Goal: Information Seeking & Learning: Learn about a topic

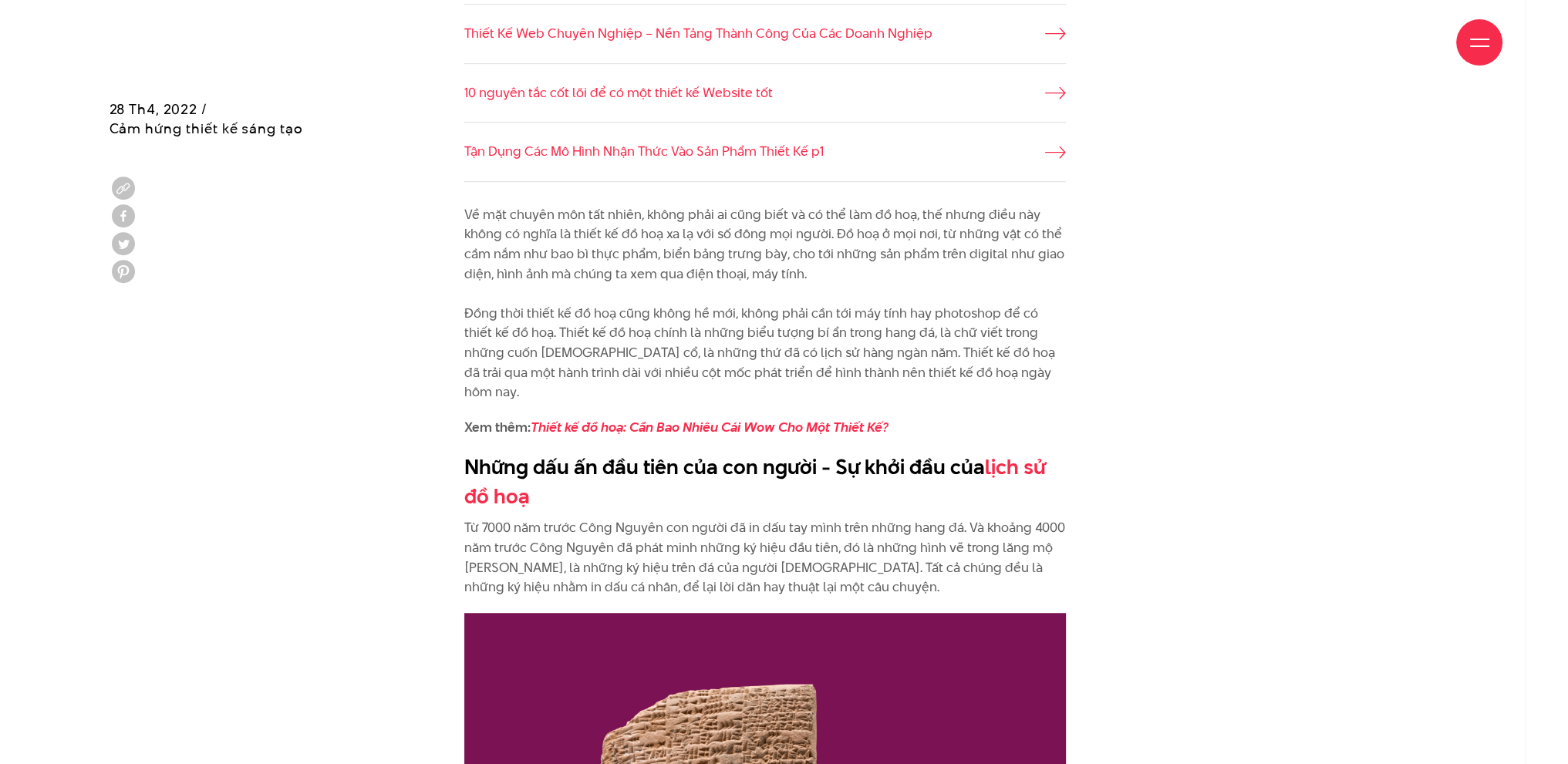
scroll to position [1311, 0]
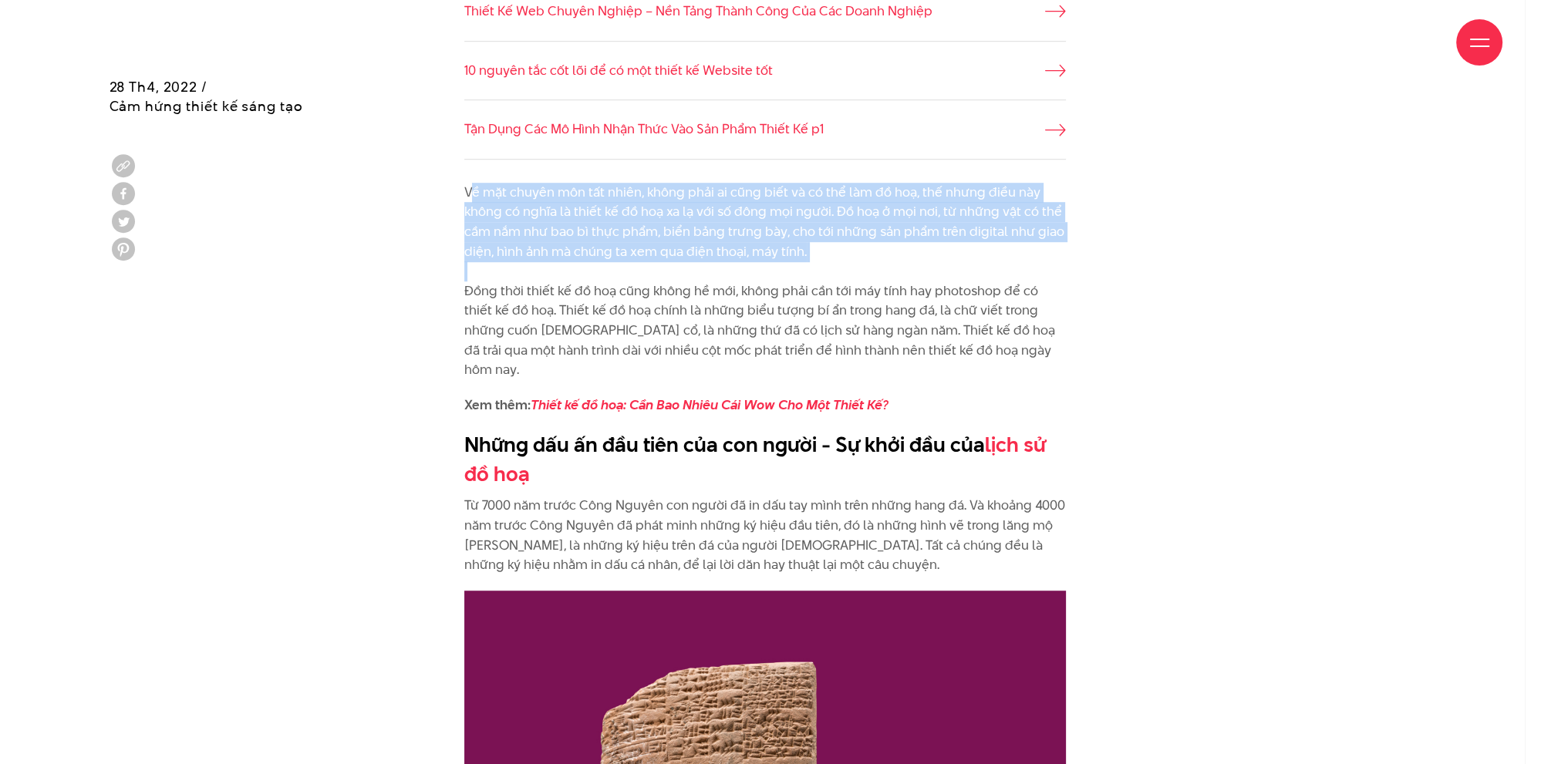
drag, startPoint x: 468, startPoint y: 193, endPoint x: 773, endPoint y: 264, distance: 313.2
click at [773, 264] on p "Về mặt chuyên môn tất nhiên, không phải ai cũng biết và có thể làm đồ hoạ, thế …" at bounding box center [765, 281] width 601 height 197
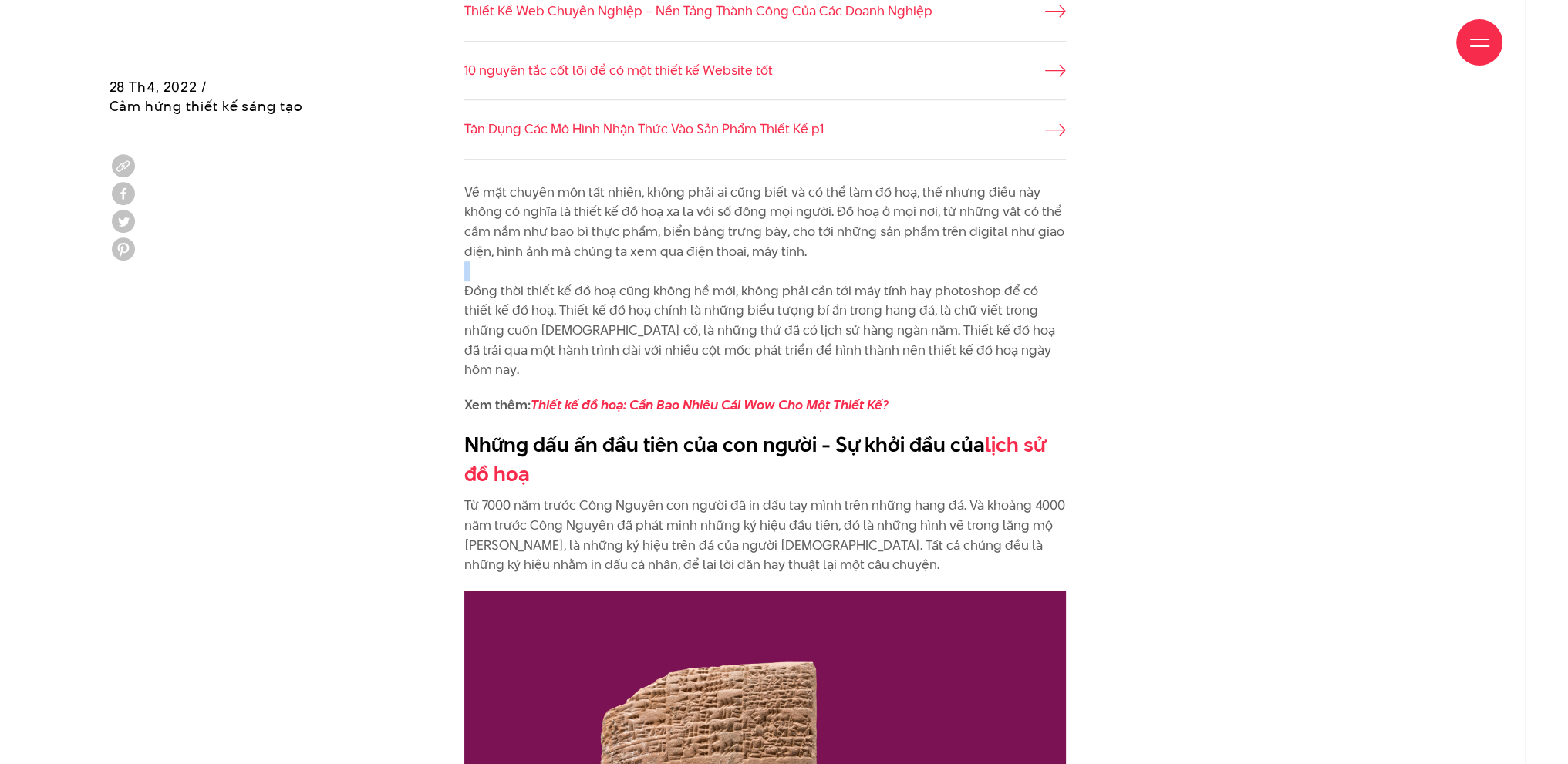
click at [773, 264] on p "Về mặt chuyên môn tất nhiên, không phải ai cũng biết và có thể làm đồ hoạ, thế …" at bounding box center [765, 281] width 601 height 197
click at [780, 242] on p "Về mặt chuyên môn tất nhiên, không phải ai cũng biết và có thể làm đồ hoạ, thế …" at bounding box center [765, 281] width 601 height 197
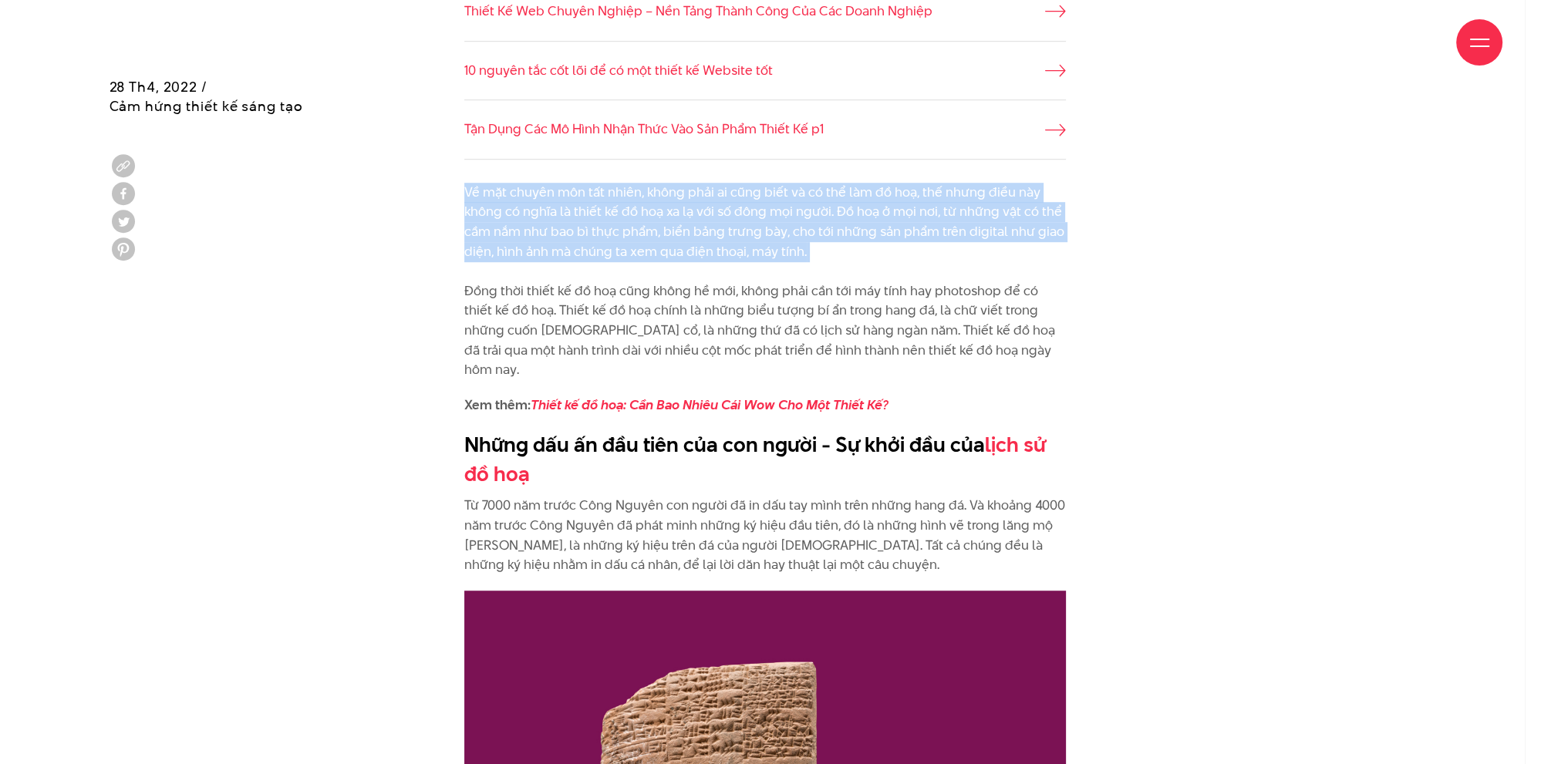
click at [780, 242] on p "Về mặt chuyên môn tất nhiên, không phải ai cũng biết và có thể làm đồ hoạ, thế …" at bounding box center [765, 281] width 601 height 197
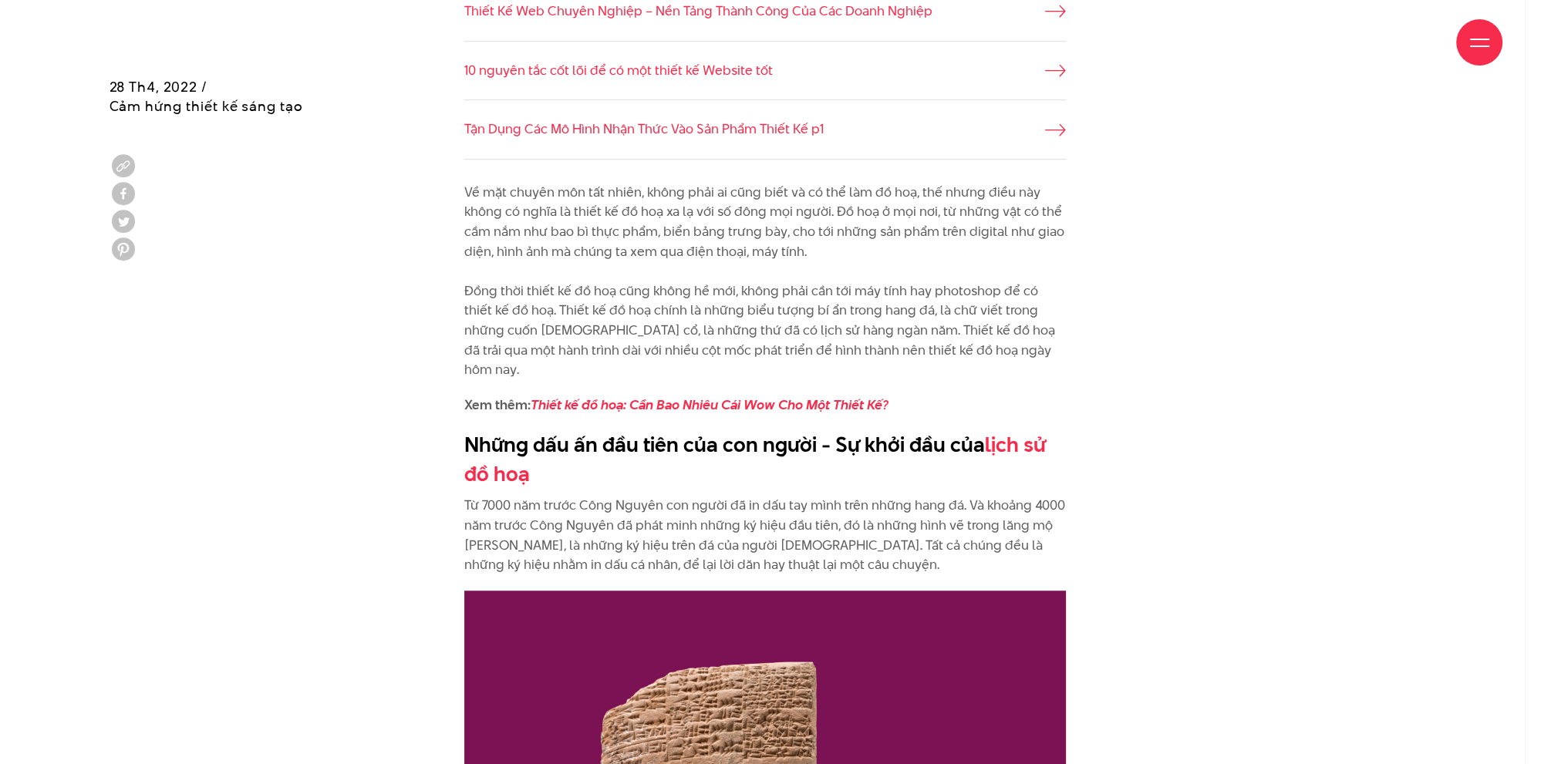
click at [771, 311] on p "Về mặt chuyên môn tất nhiên, không phải ai cũng biết và có thể làm đồ hoạ, thế …" at bounding box center [765, 281] width 601 height 197
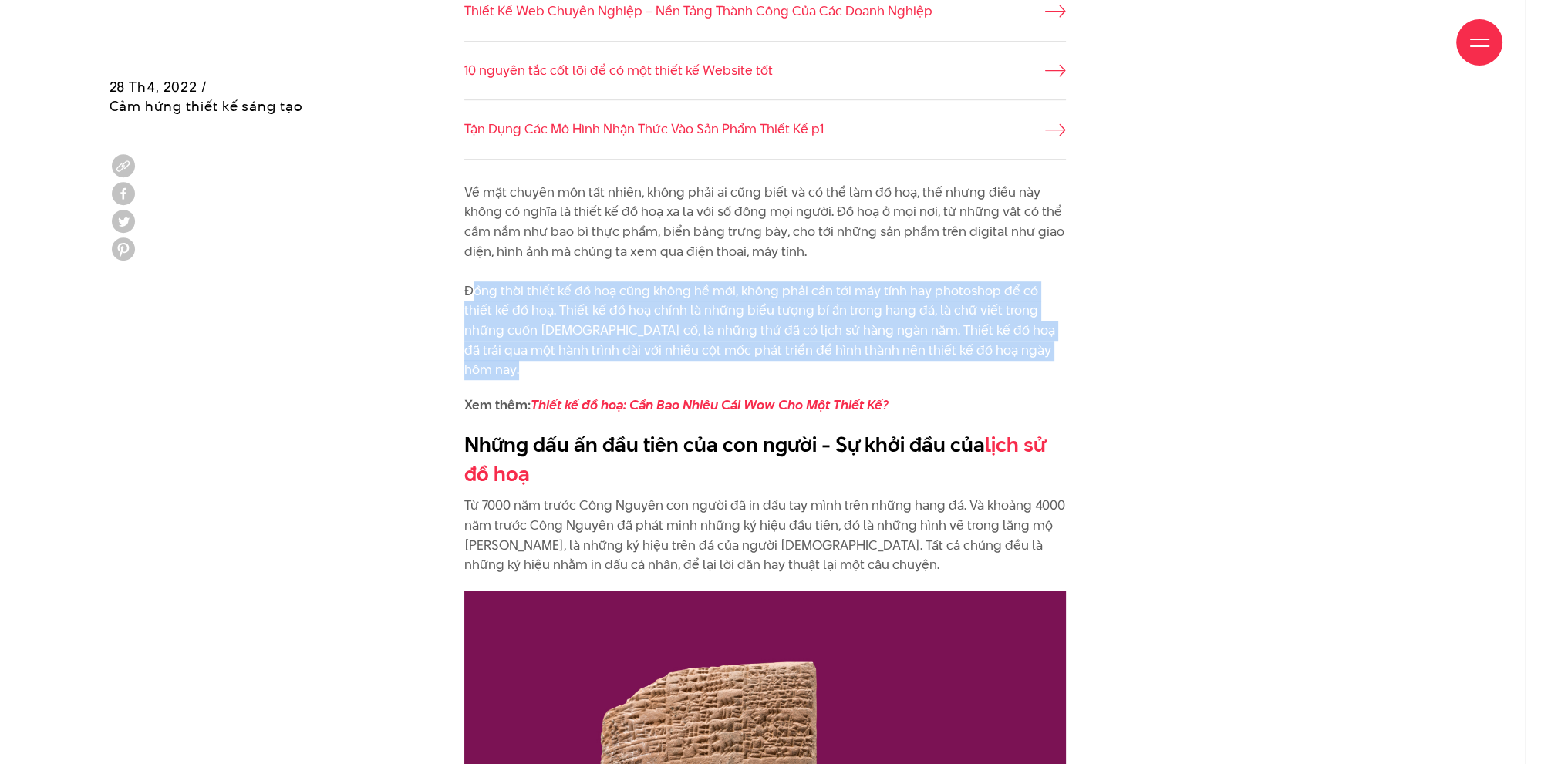
click at [771, 311] on p "Về mặt chuyên môn tất nhiên, không phải ai cũng biết và có thể làm đồ hoạ, thế …" at bounding box center [765, 281] width 601 height 197
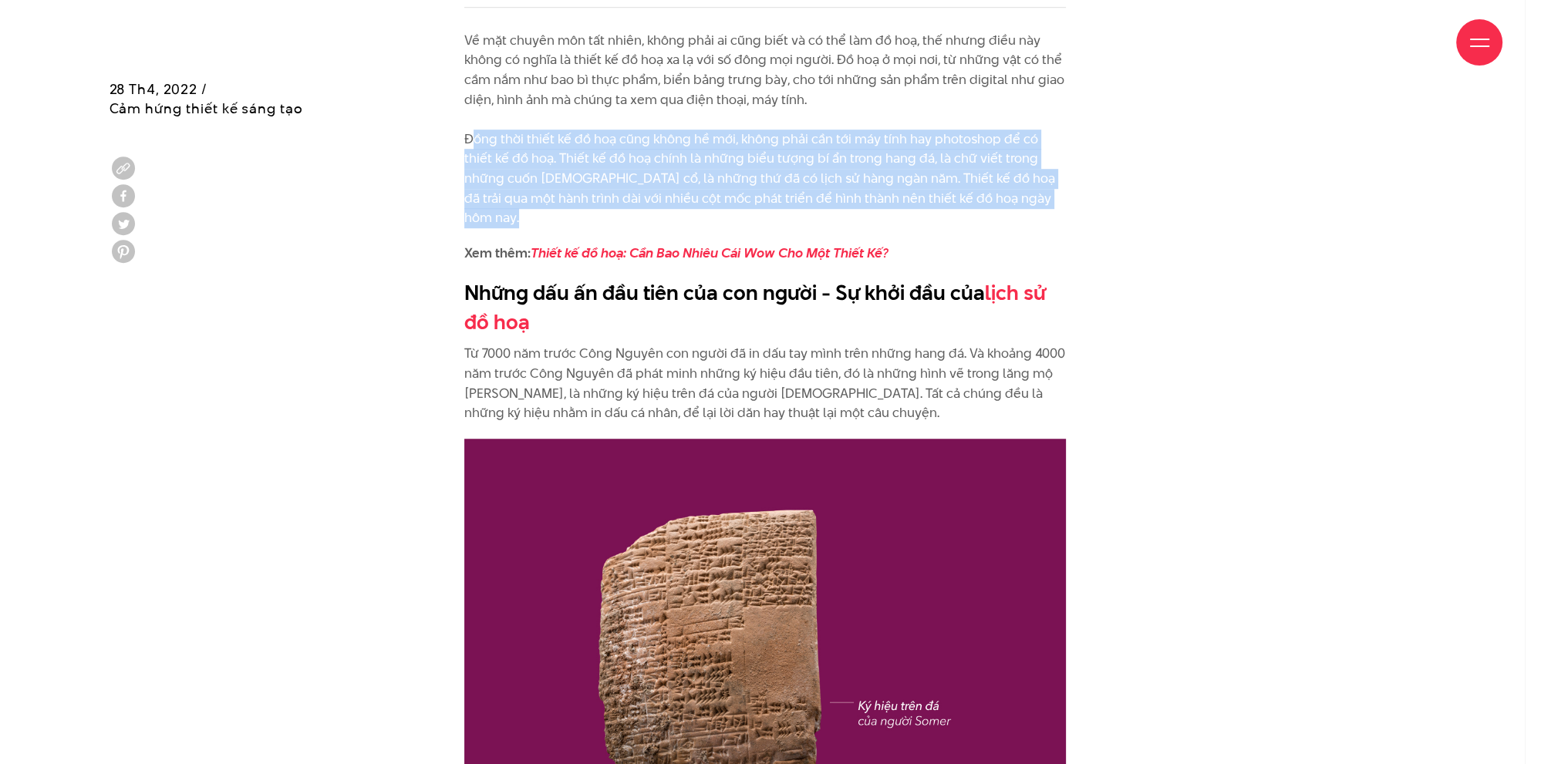
scroll to position [1465, 0]
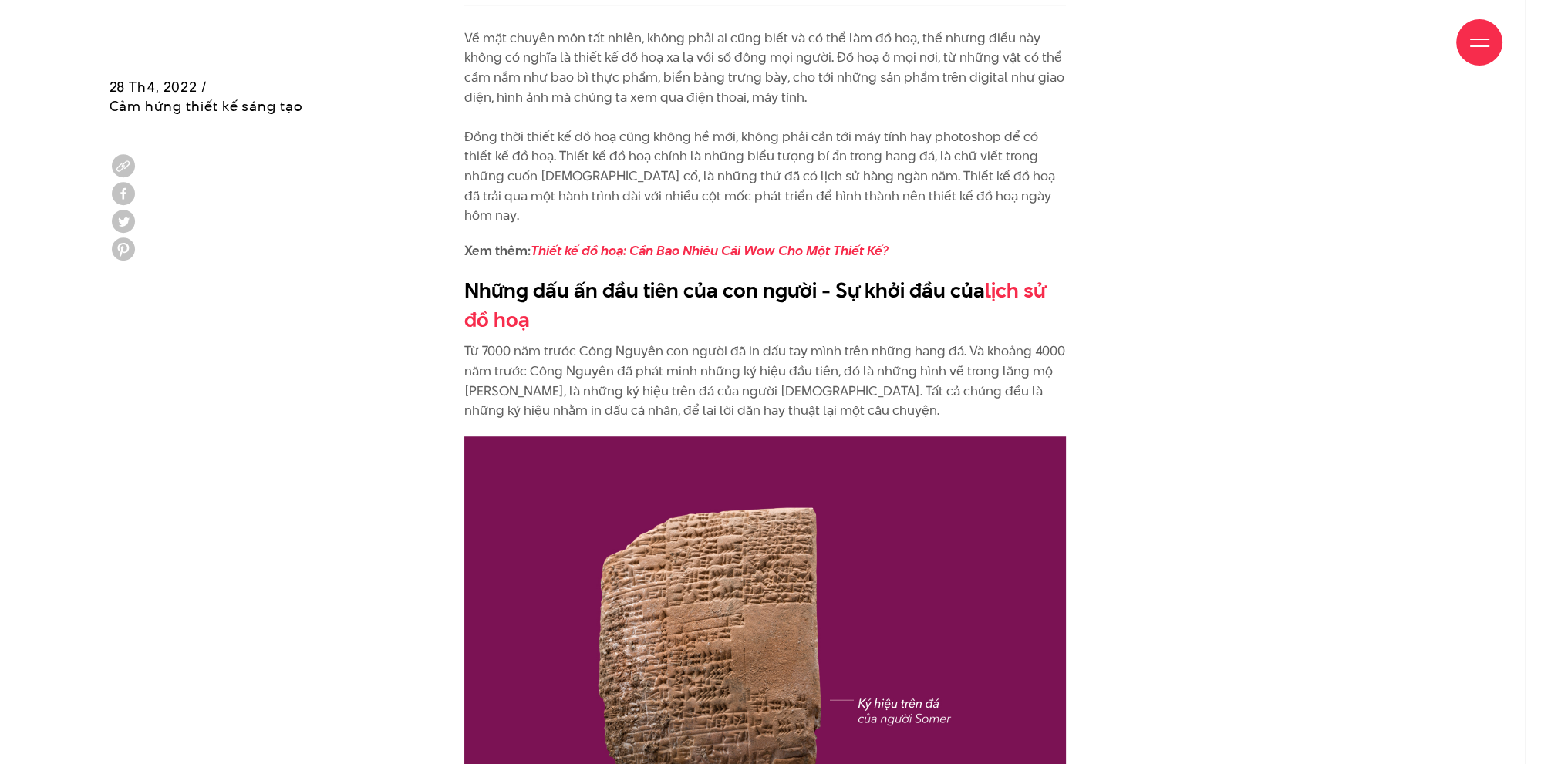
click at [639, 342] on p "Từ 7000 năm trước Công Nguyên con người đã in dấu tay mình trên những hang đá. …" at bounding box center [765, 381] width 601 height 79
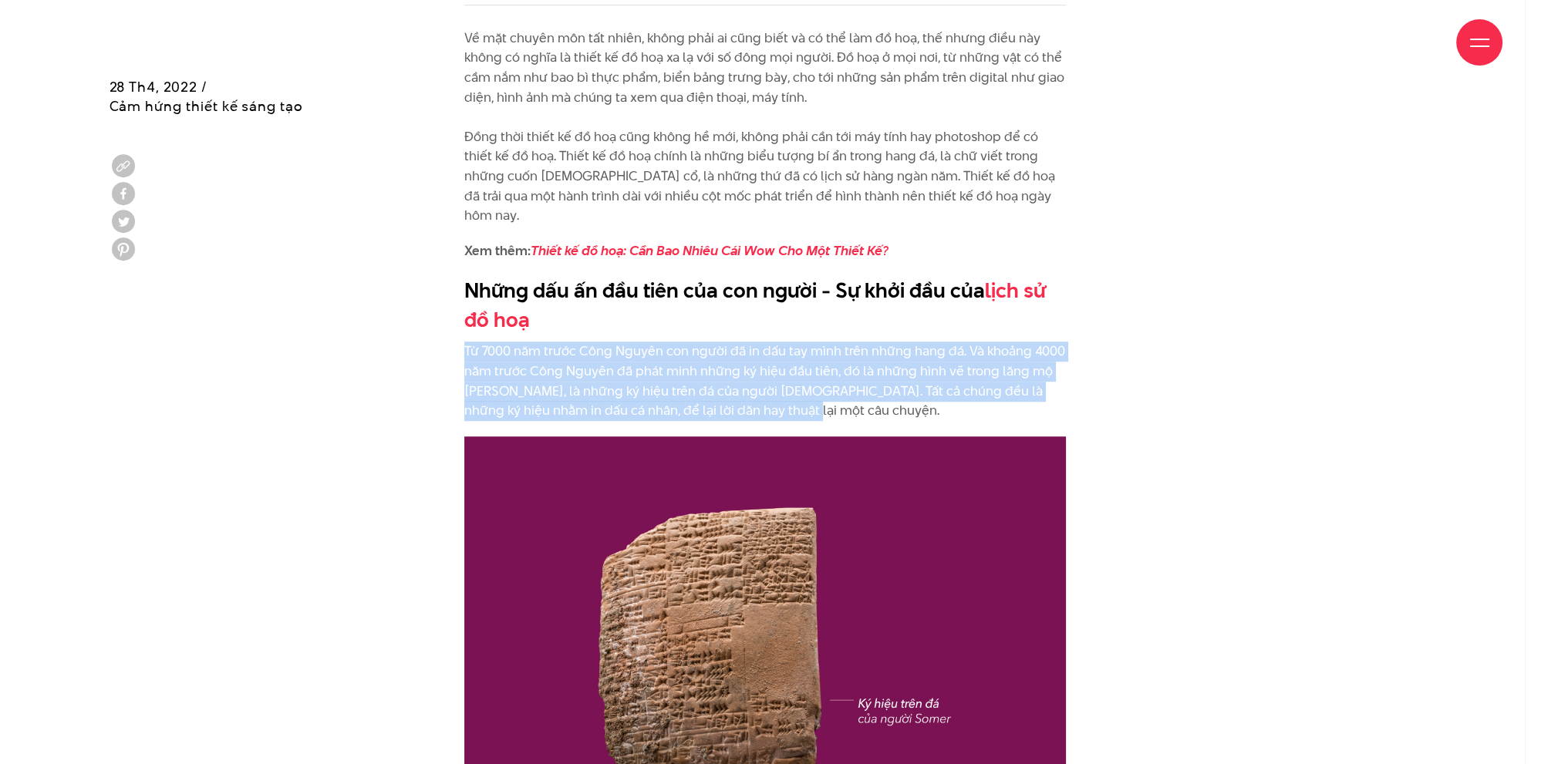
drag, startPoint x: 458, startPoint y: 327, endPoint x: 811, endPoint y: 397, distance: 359.9
copy p "Từ 7000 năm trước Công Nguyên con người đã in dấu tay mình trên những hang đá. …"
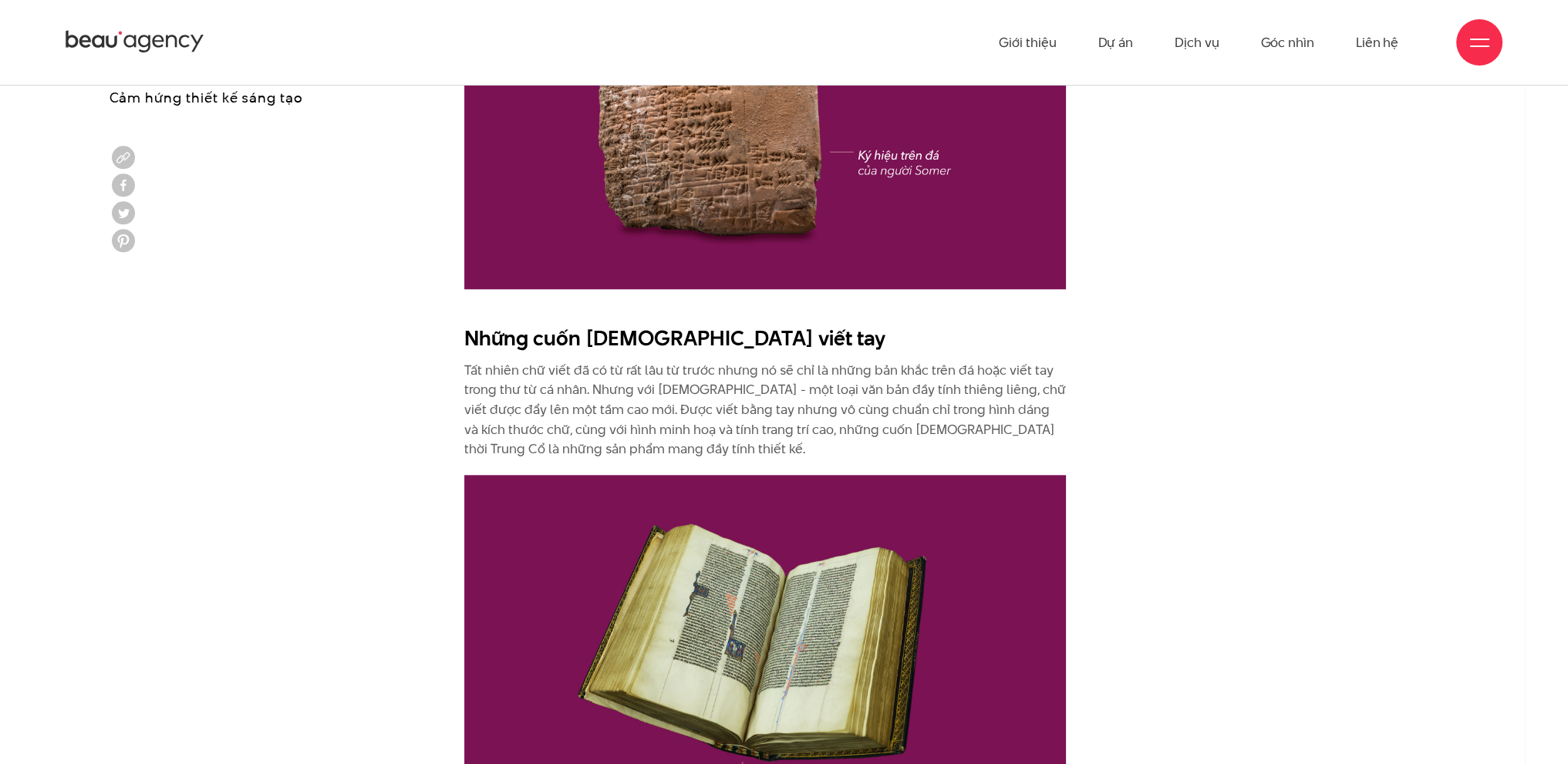
scroll to position [2005, 0]
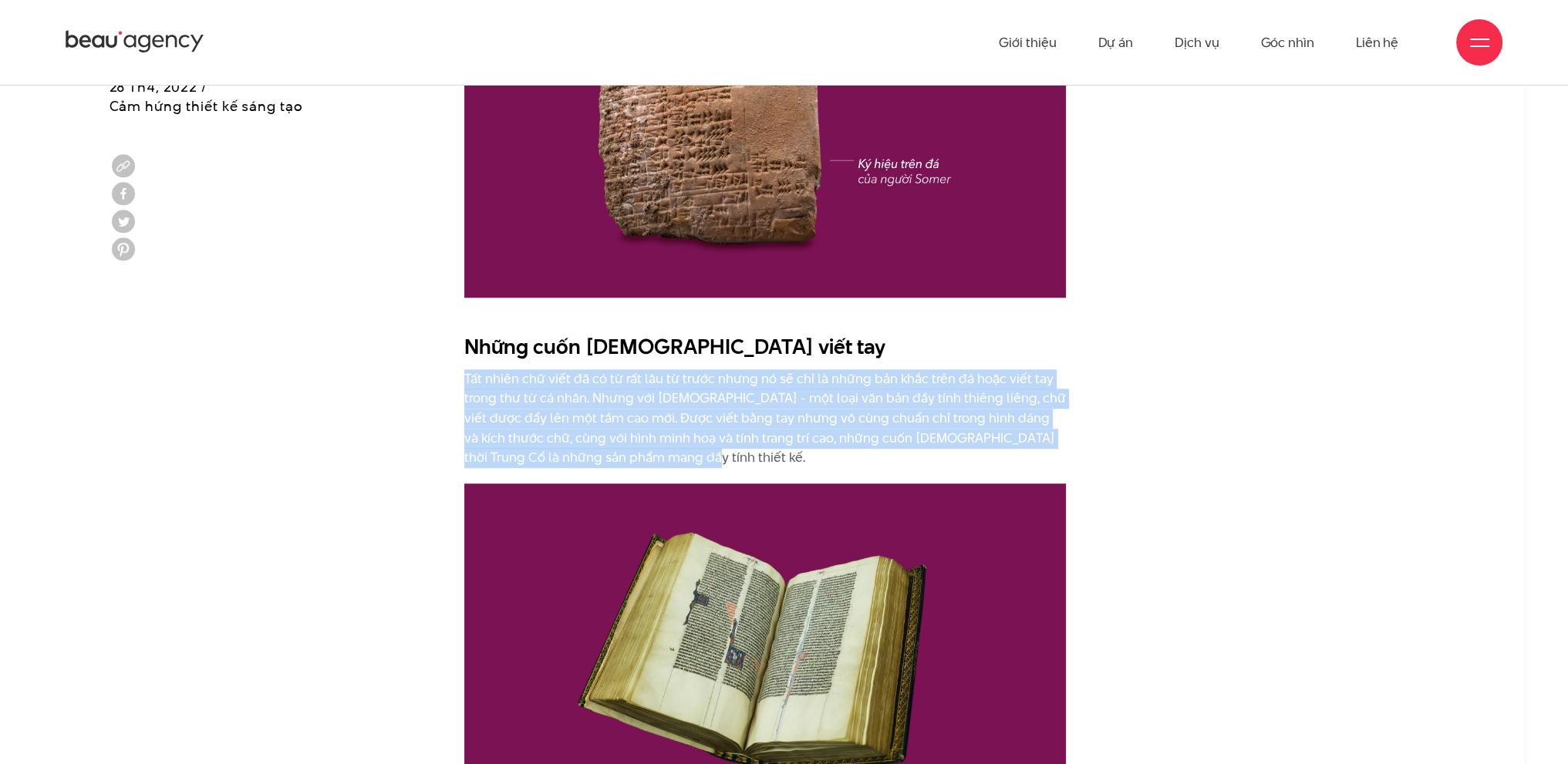
drag, startPoint x: 515, startPoint y: 357, endPoint x: 707, endPoint y: 439, distance: 208.8
click at [707, 439] on p "Tất nhiên chữ viết đã có từ rất lâu từ trước nhưng nó sẽ chỉ là những bản khắc …" at bounding box center [765, 418] width 601 height 98
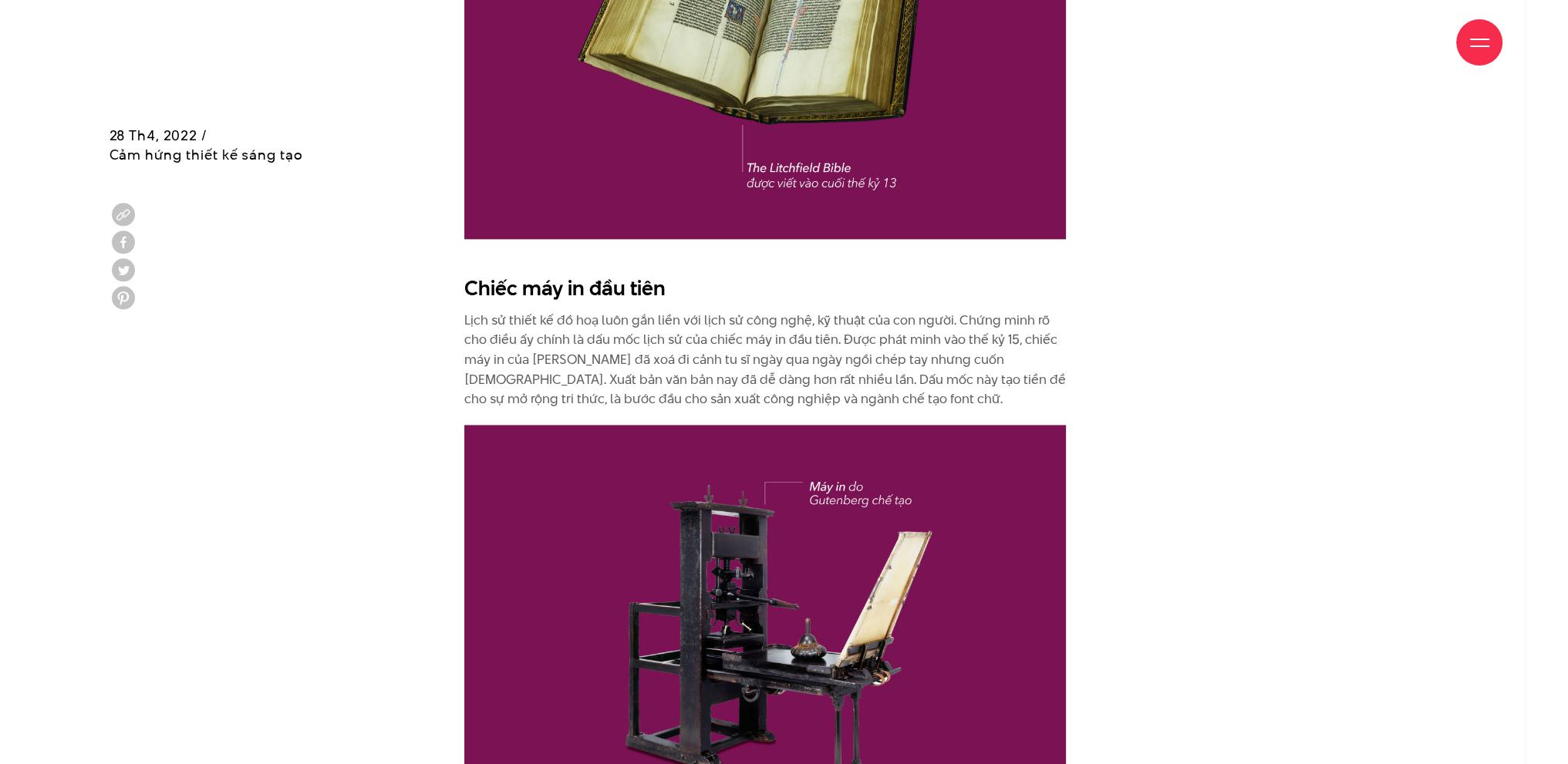
scroll to position [2700, 0]
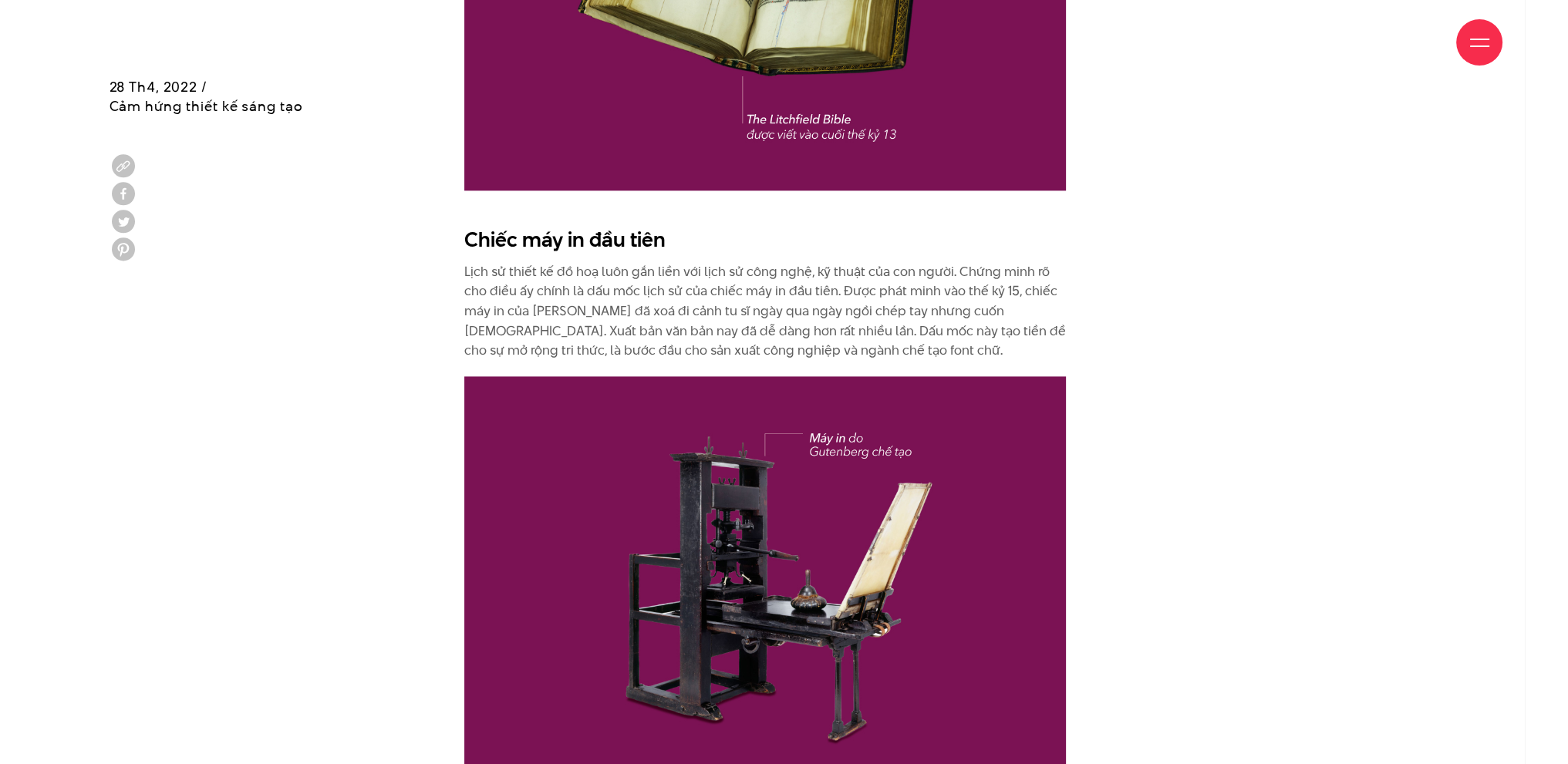
click at [494, 283] on p "Lịch sử thiết kế đồ hoạ luôn gắn liền với lịch sử công nghệ, kỹ thuật của con n…" at bounding box center [765, 311] width 601 height 98
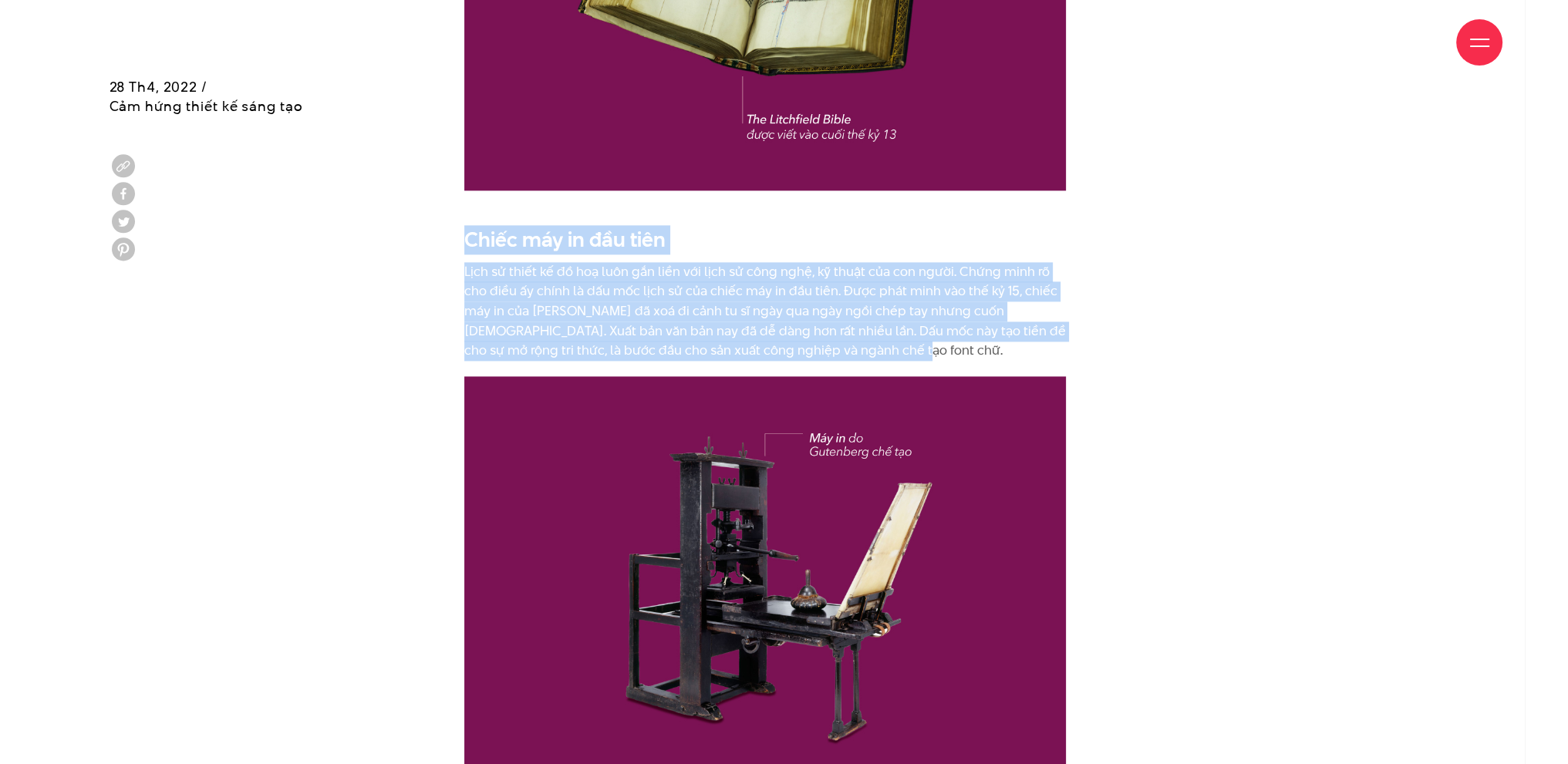
drag, startPoint x: 464, startPoint y: 222, endPoint x: 904, endPoint y: 338, distance: 455.0
copy div "Chiếc máy in đầu tiên Lịch sử thiết kế đồ hoạ luôn gắn liền với lịch sử công ng…"
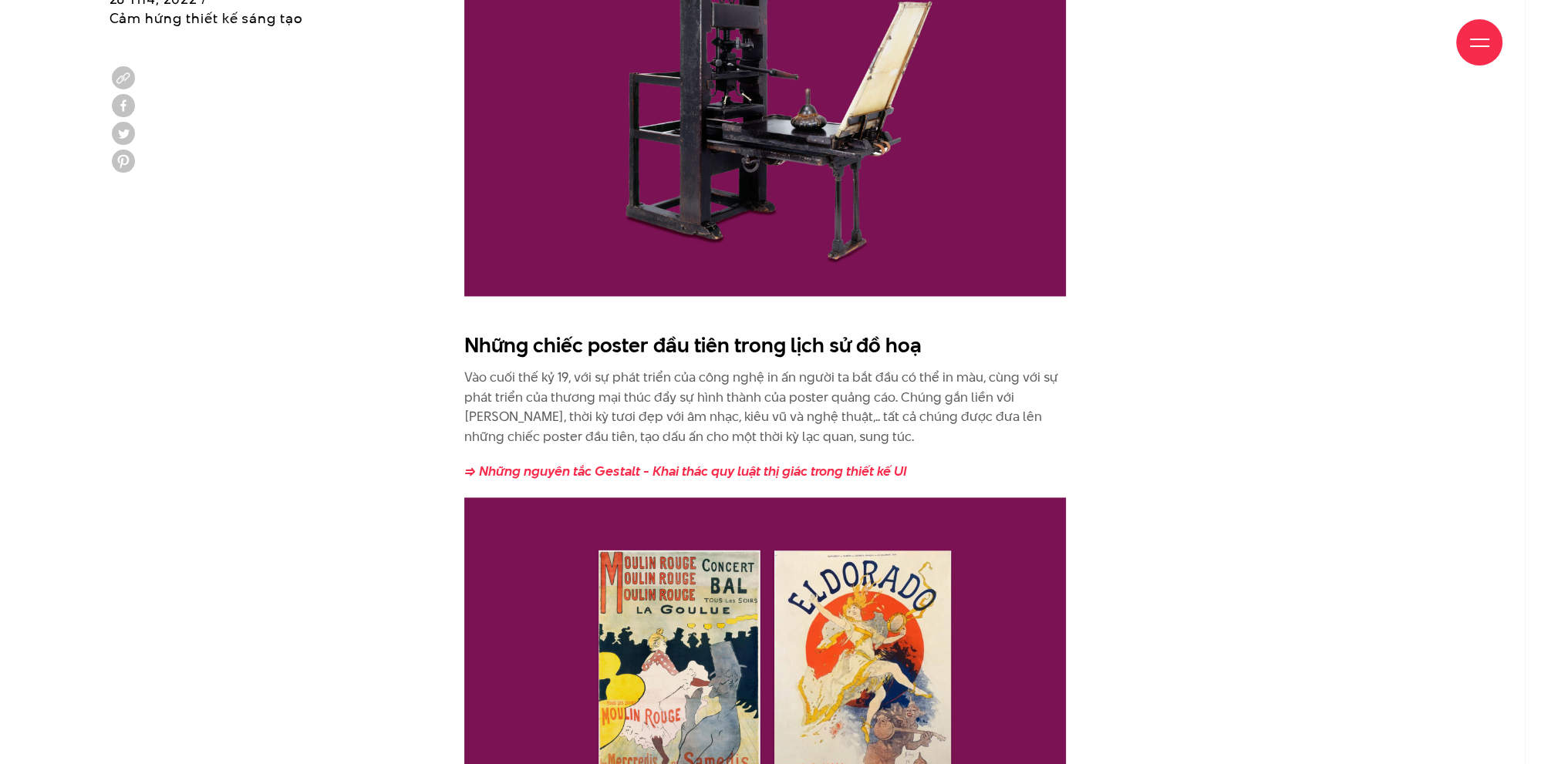
scroll to position [3239, 0]
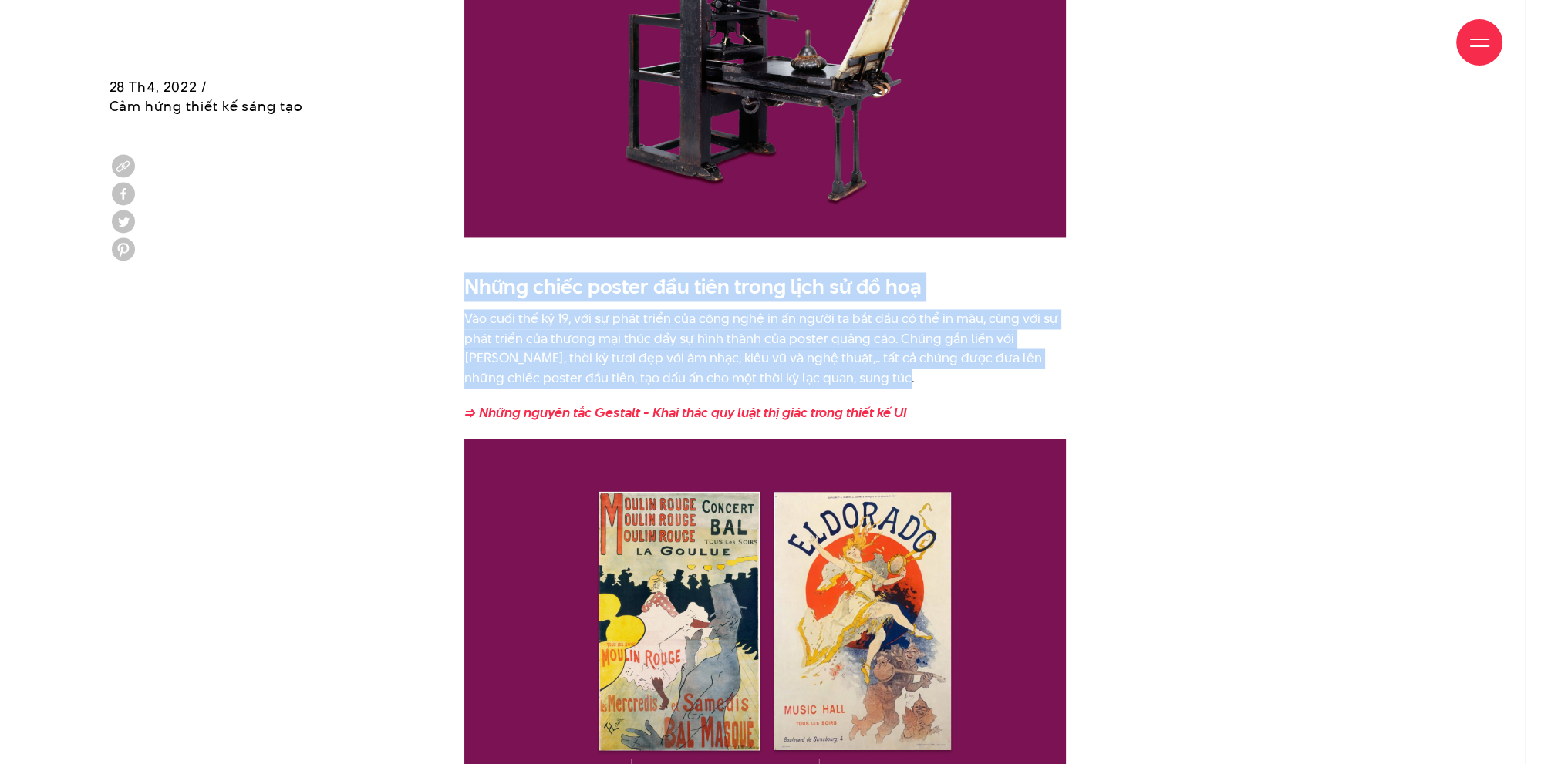
drag, startPoint x: 465, startPoint y: 271, endPoint x: 913, endPoint y: 351, distance: 455.1
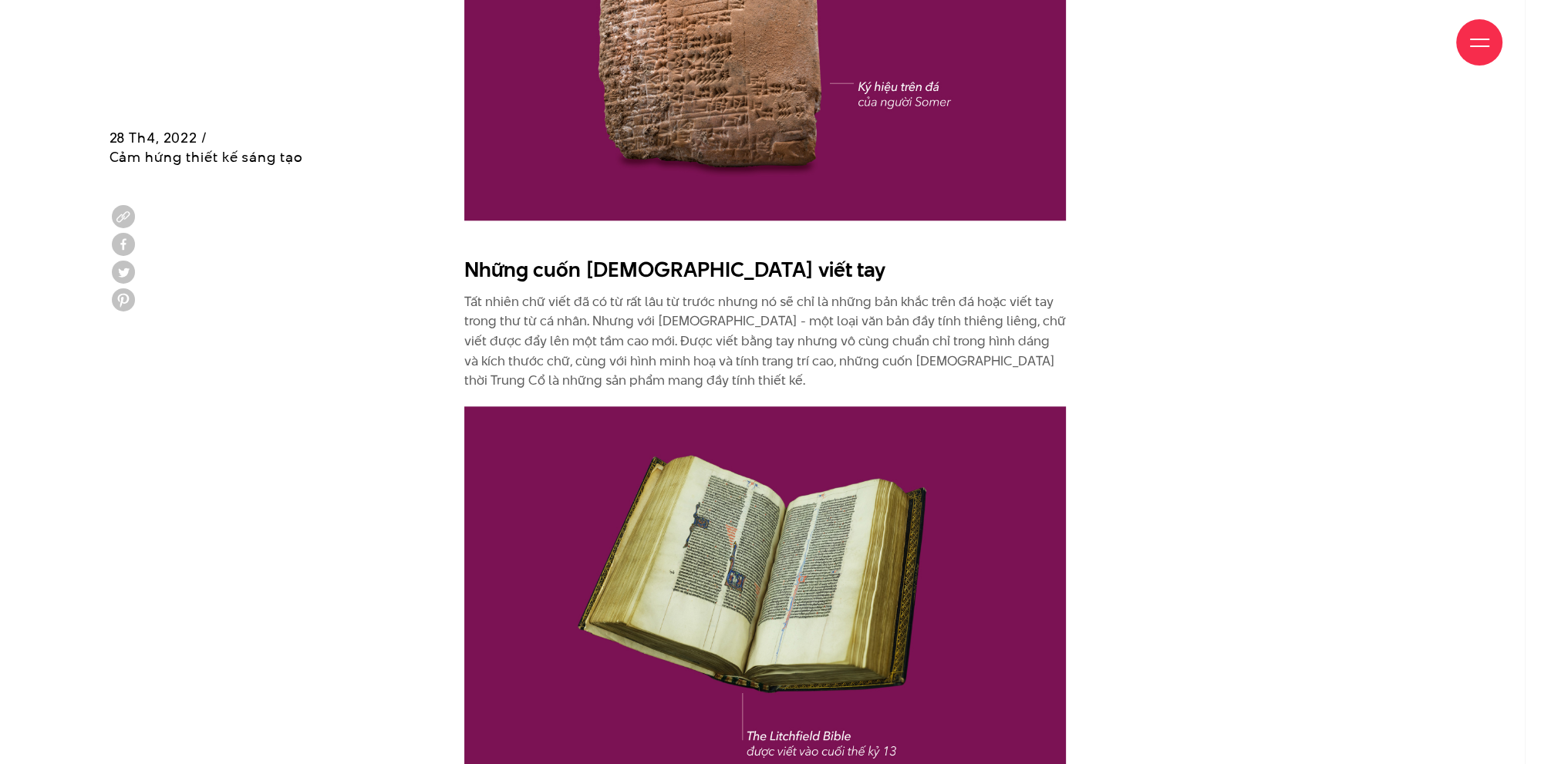
scroll to position [2236, 0]
